Goal: Task Accomplishment & Management: Manage account settings

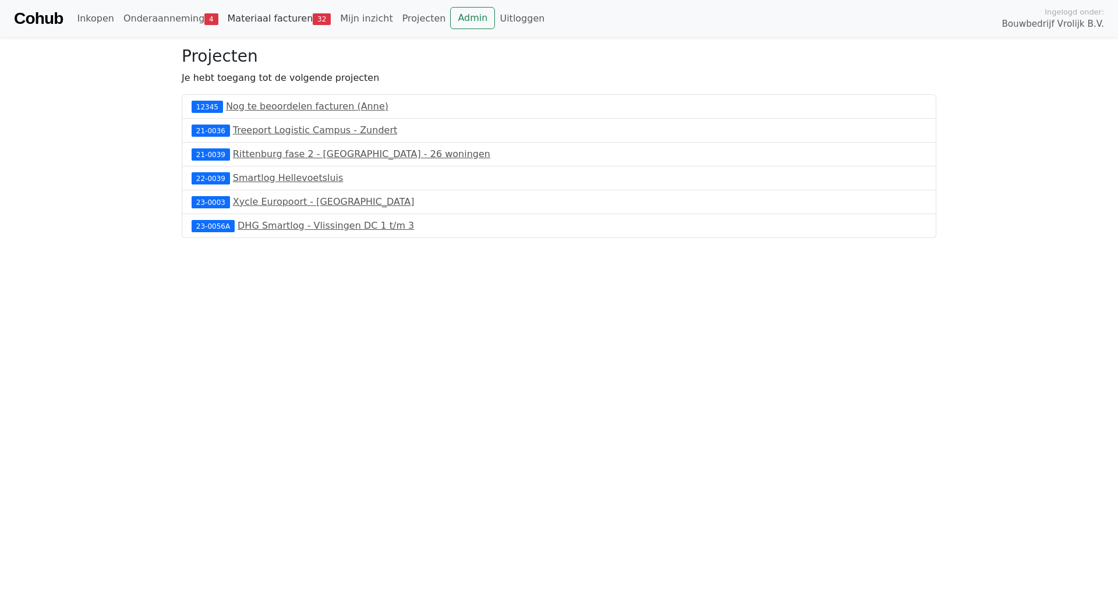
click at [292, 15] on link "Materiaal facturen 32" at bounding box center [279, 18] width 113 height 23
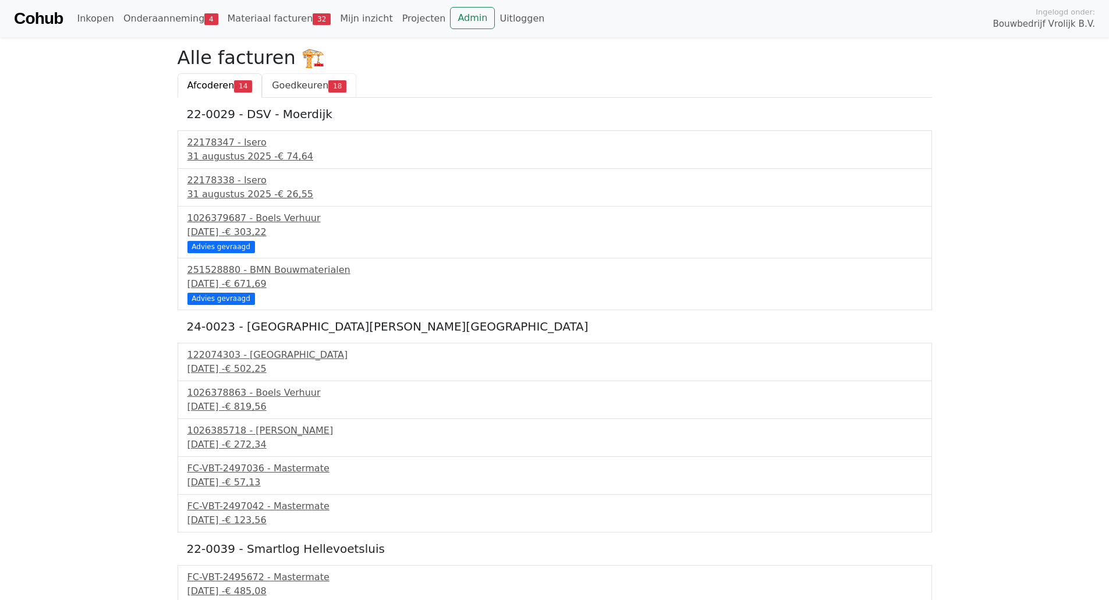
click at [311, 86] on span "Goedkeuren" at bounding box center [300, 85] width 56 height 11
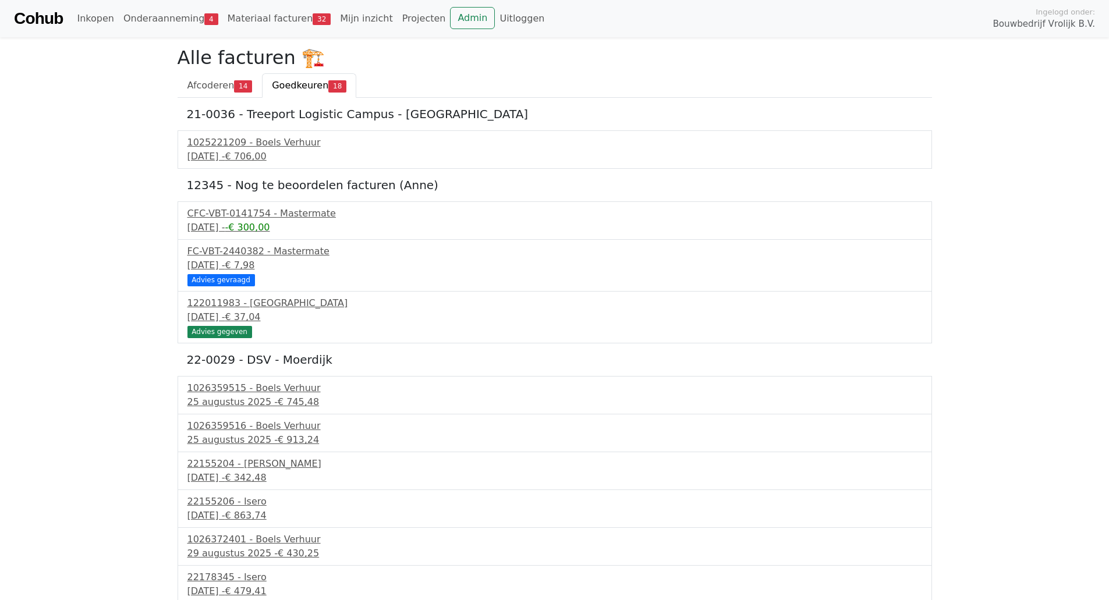
click at [115, 175] on body "Cohub Inkopen Onderaanneming 4 Materiaal facturen 32 Mijn inzicht Projecten Adm…" at bounding box center [554, 519] width 1109 height 1039
click at [233, 164] on div "[DATE] - € 706,00" at bounding box center [554, 157] width 735 height 14
click at [266, 157] on span "€ 706,00" at bounding box center [245, 156] width 41 height 11
click at [427, 3] on div "Cohub Inkopen Onderaanneming 4 Materiaal facturen 32 Mijn inzicht Projecten Adm…" at bounding box center [554, 18] width 1109 height 37
click at [450, 8] on link "Admin" at bounding box center [472, 18] width 45 height 22
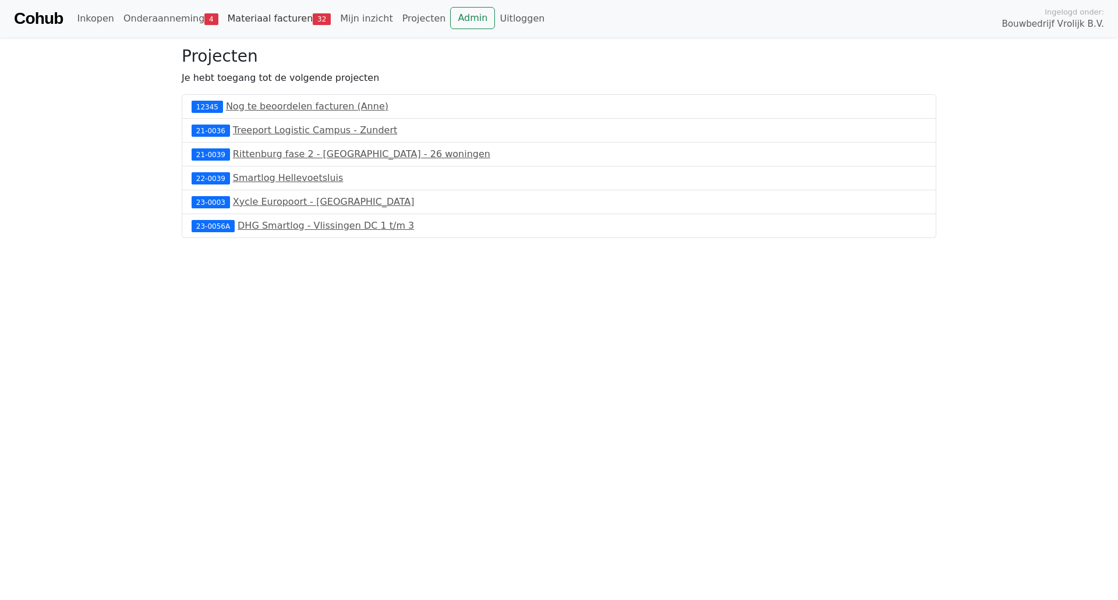
click at [290, 19] on link "Materiaal facturen 32" at bounding box center [279, 18] width 113 height 23
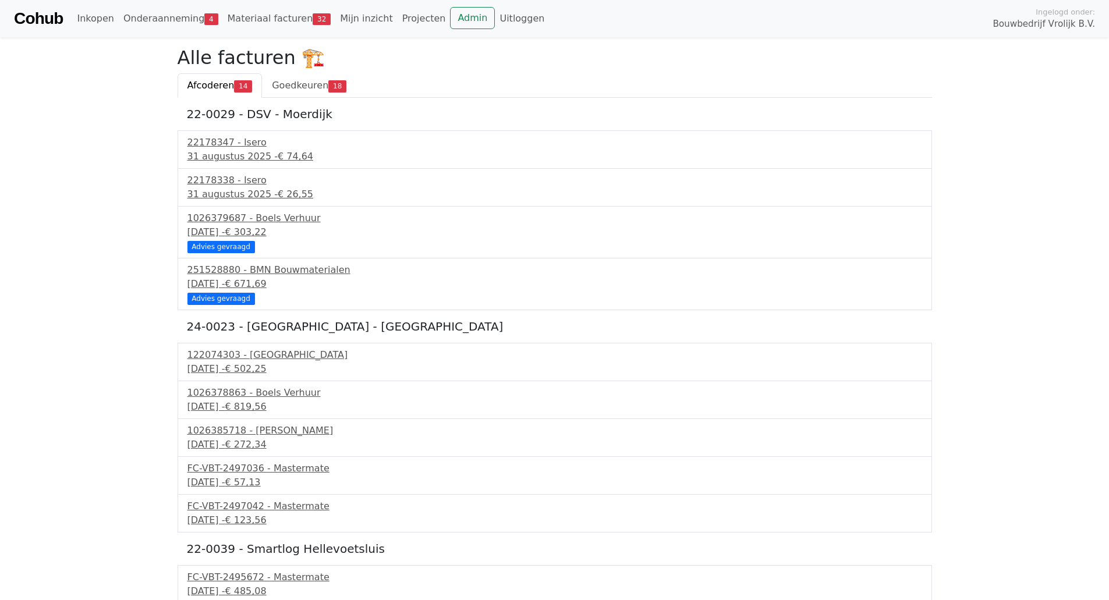
click at [321, 99] on div "22-0029 - DSV - Moerdijk 22178347 - Isero 31 augustus 2025 - € 74,64 22178338 -…" at bounding box center [555, 443] width 754 height 690
click at [311, 93] on link "Goedkeuren 18" at bounding box center [309, 85] width 94 height 24
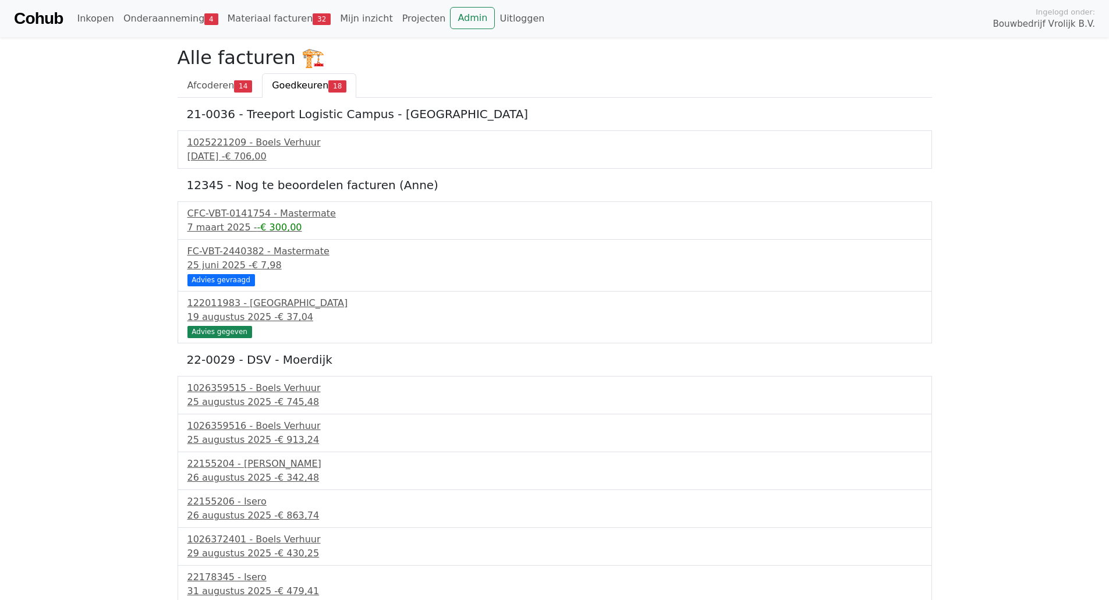
click at [266, 152] on span "€ 706,00" at bounding box center [245, 156] width 41 height 11
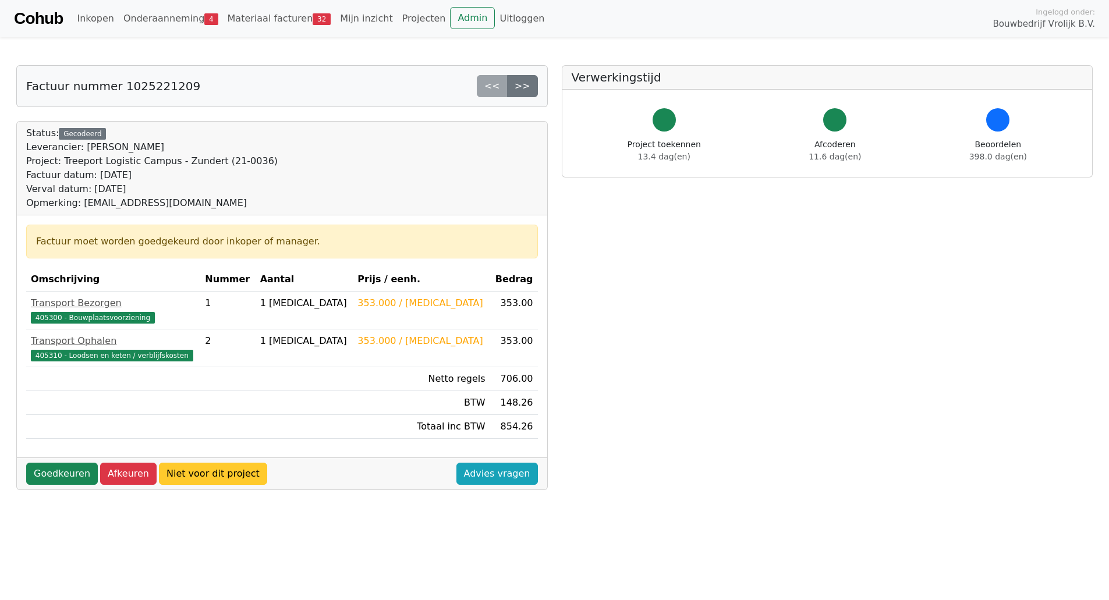
click at [228, 478] on link "Niet voor dit project" at bounding box center [213, 474] width 108 height 22
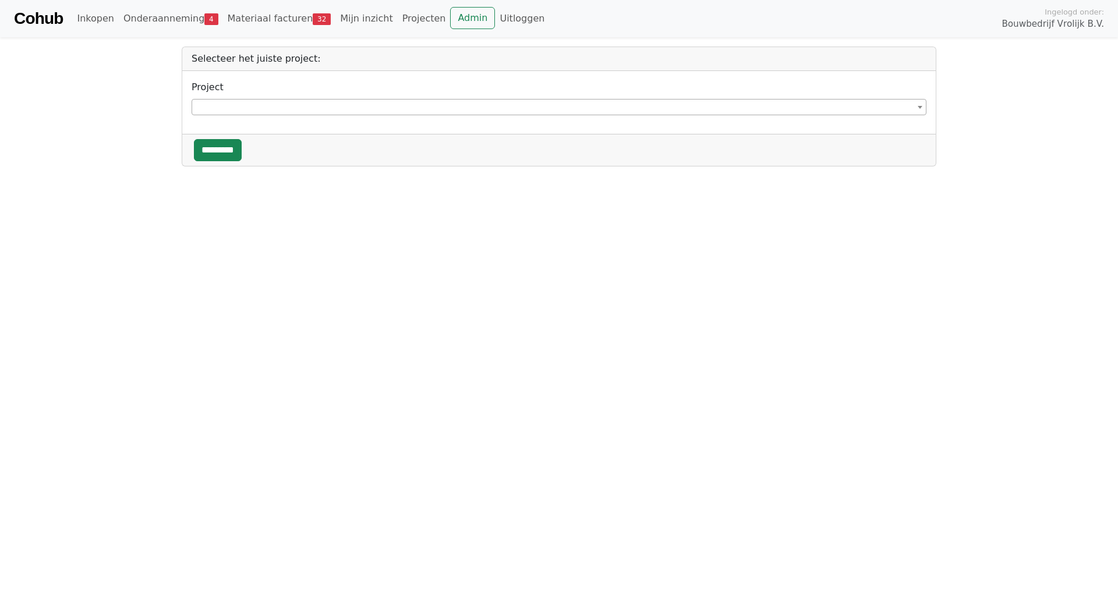
click at [320, 116] on div "**********" at bounding box center [558, 102] width 753 height 63
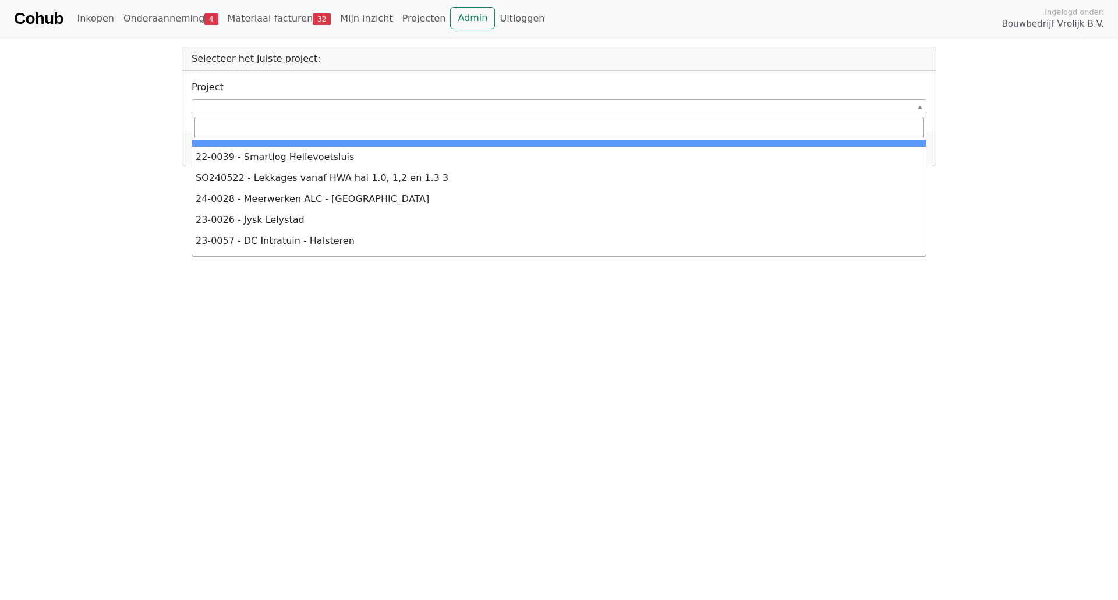
click at [332, 112] on span at bounding box center [558, 107] width 735 height 16
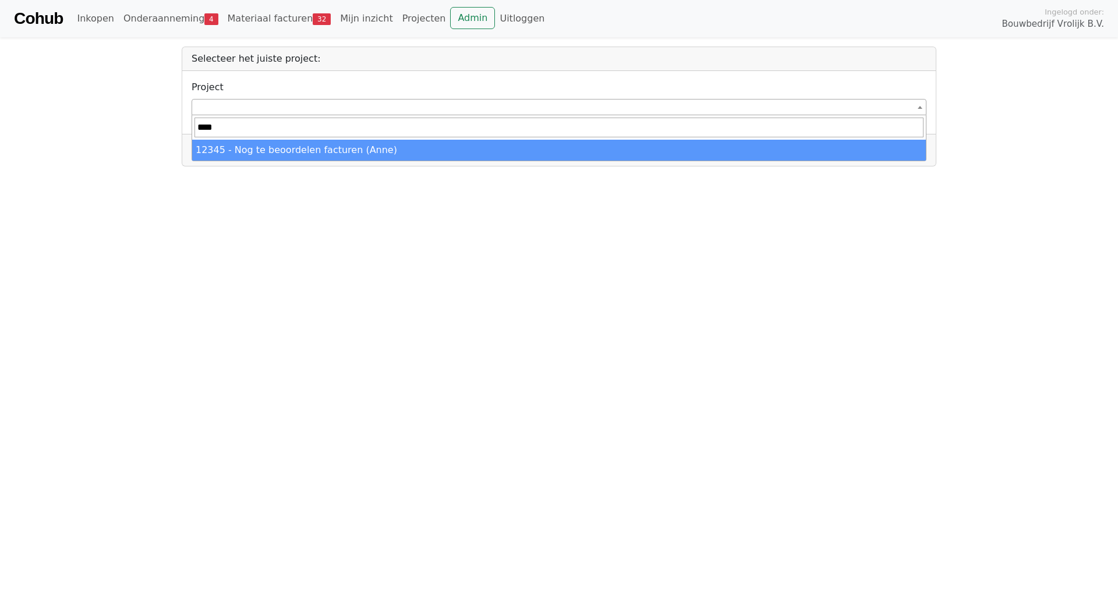
type input "*****"
select select "*****"
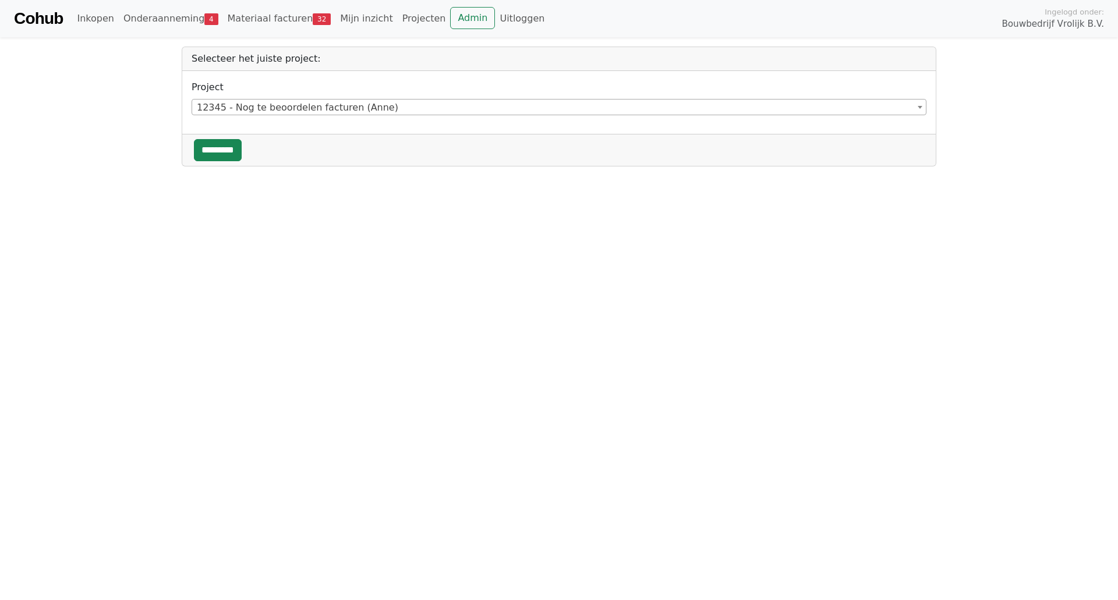
drag, startPoint x: 247, startPoint y: 137, endPoint x: 221, endPoint y: 164, distance: 37.5
click at [221, 164] on div "*********" at bounding box center [558, 150] width 753 height 32
click at [218, 153] on input "*********" at bounding box center [218, 150] width 48 height 22
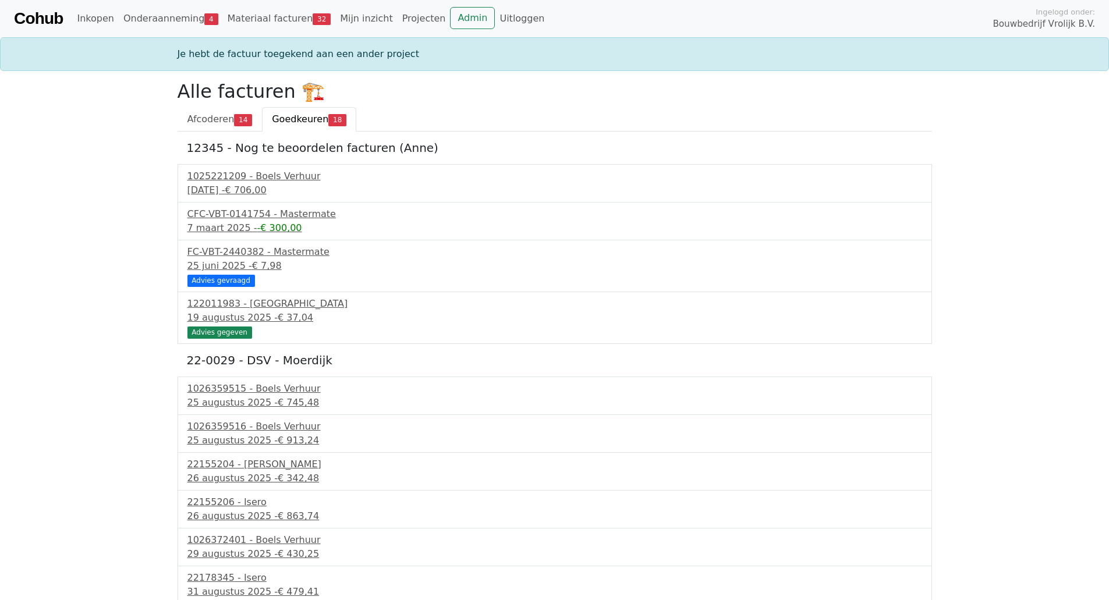
click at [260, 169] on div "1025221209 - Boels Verhuur 24 juli 2024 - € 706,00" at bounding box center [555, 183] width 754 height 38
click at [260, 172] on div "1025221209 - Boels Verhuur" at bounding box center [554, 176] width 735 height 14
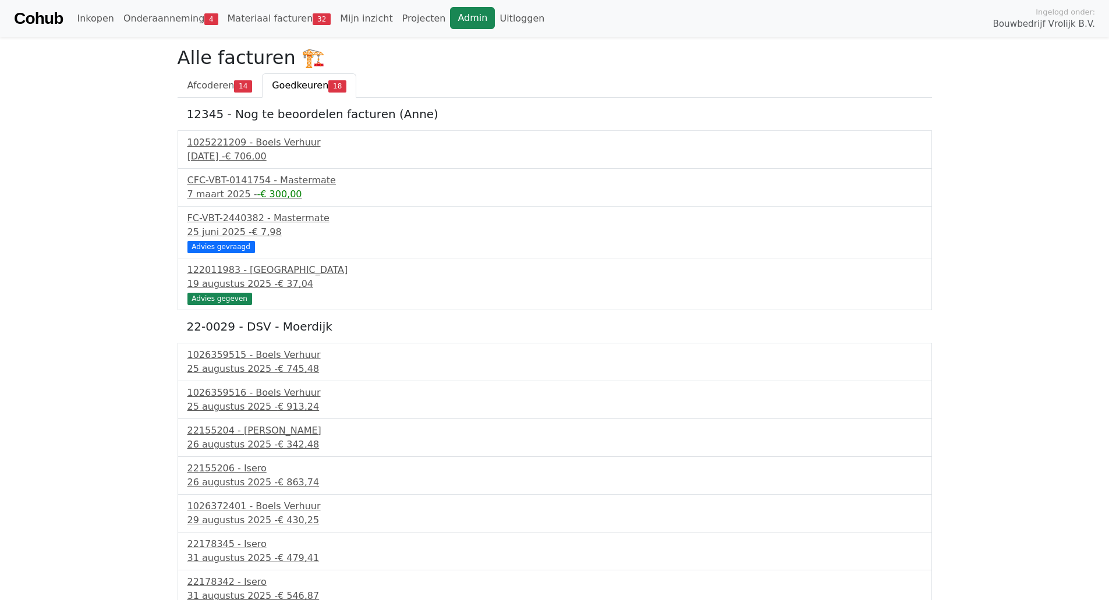
click at [450, 22] on link "Admin" at bounding box center [472, 18] width 45 height 22
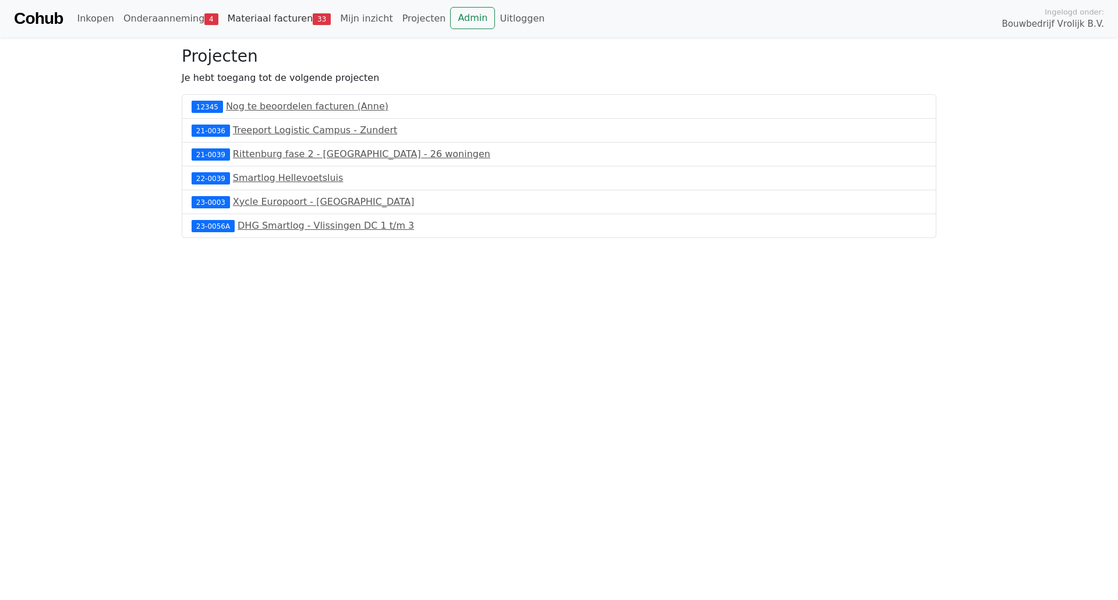
click at [291, 25] on link "Materiaal facturen 33" at bounding box center [279, 18] width 113 height 23
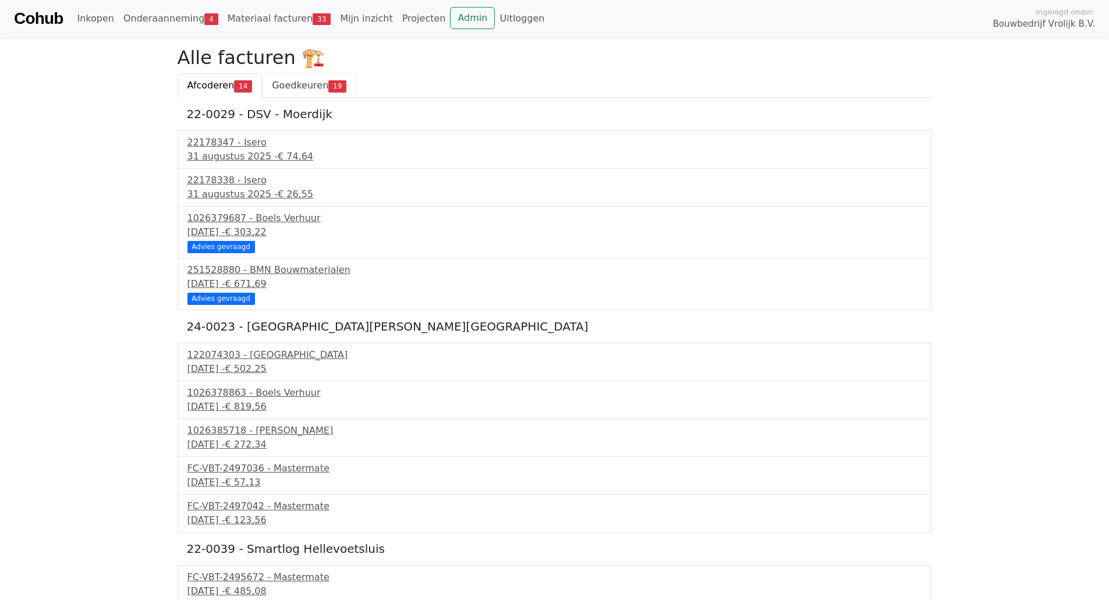
click at [309, 79] on link "Goedkeuren 19" at bounding box center [309, 85] width 94 height 24
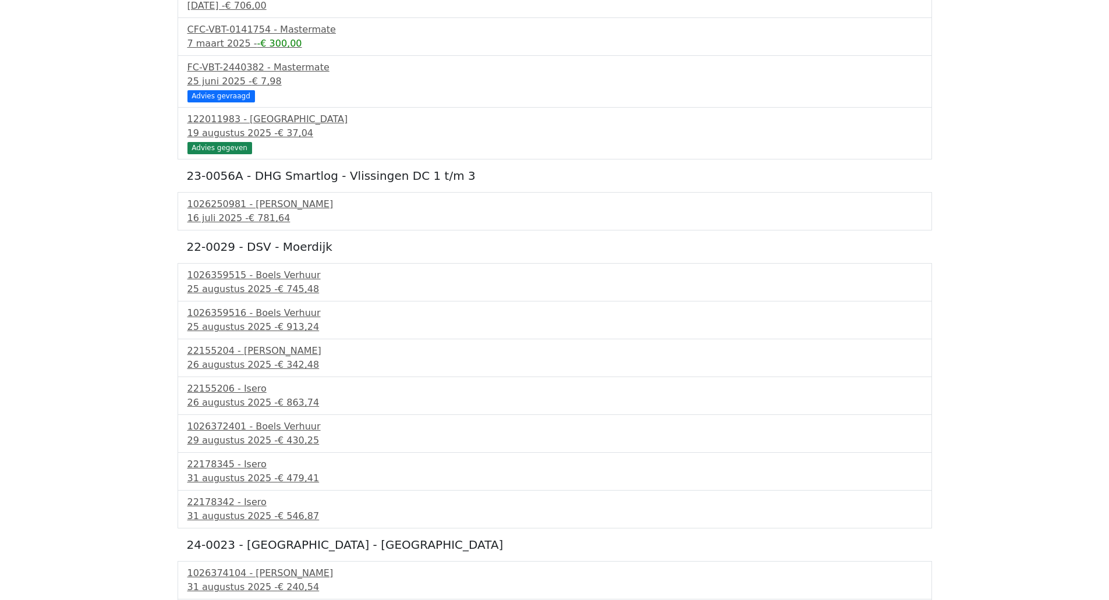
scroll to position [182, 0]
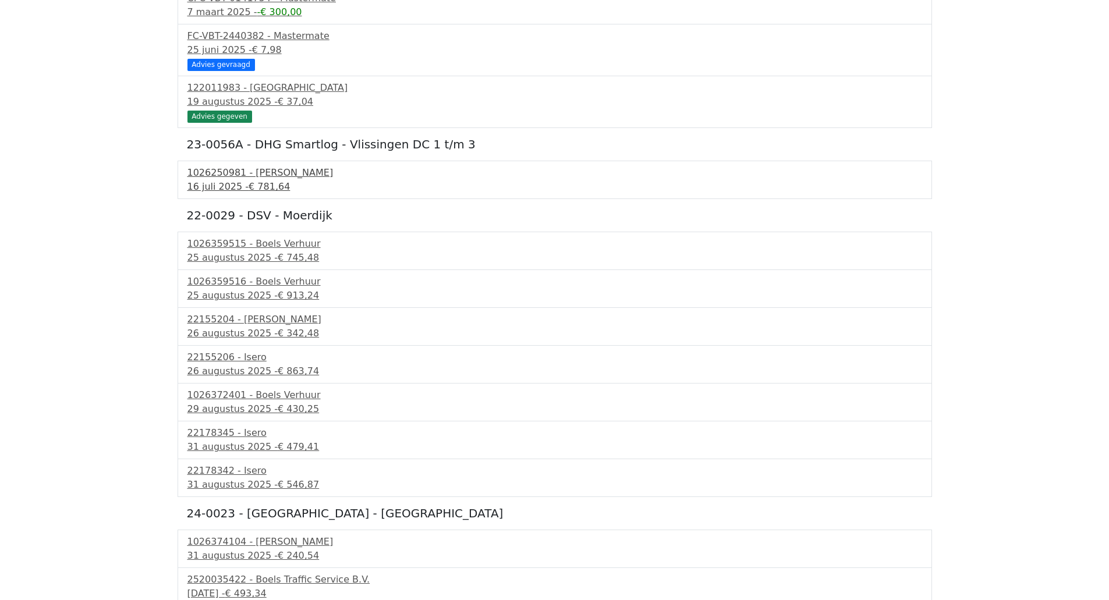
click at [267, 175] on div "1026250981 - Boels Verhuur" at bounding box center [554, 173] width 735 height 14
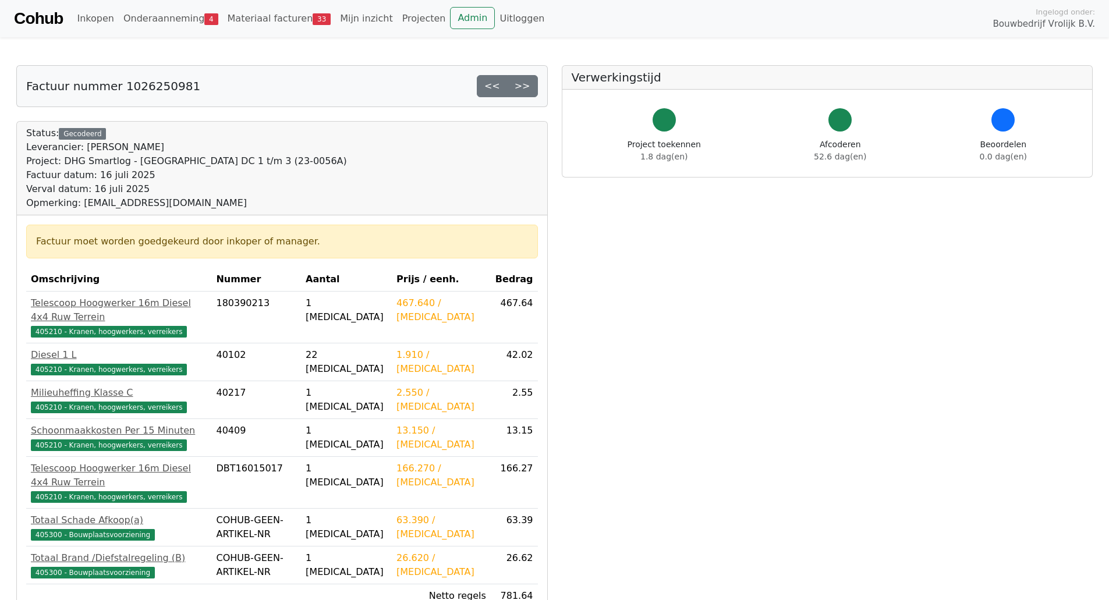
scroll to position [214, 0]
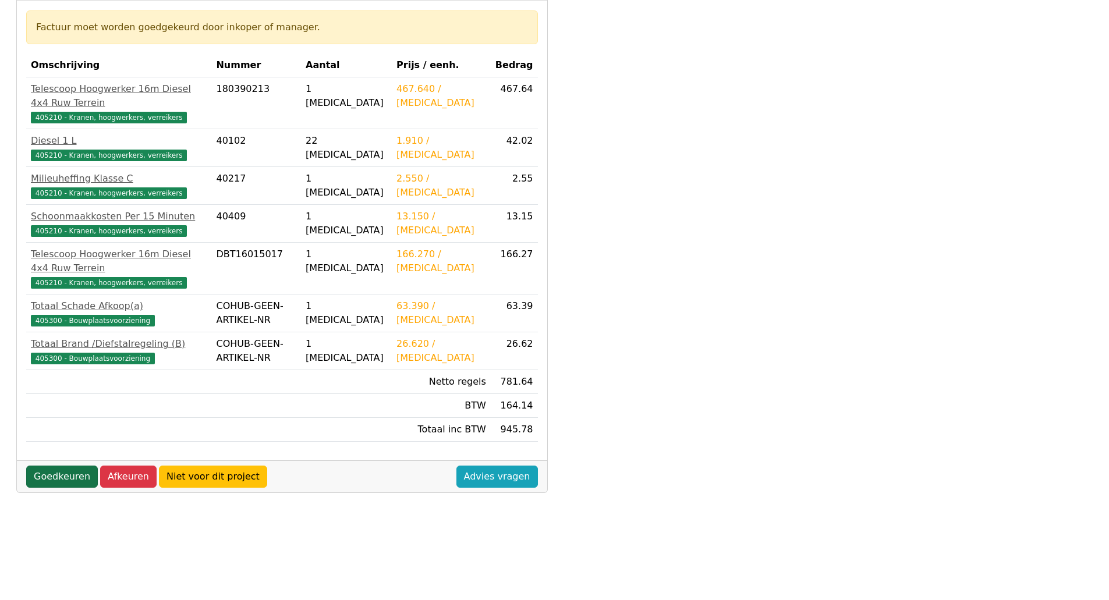
click at [61, 466] on link "Goedkeuren" at bounding box center [62, 477] width 72 height 22
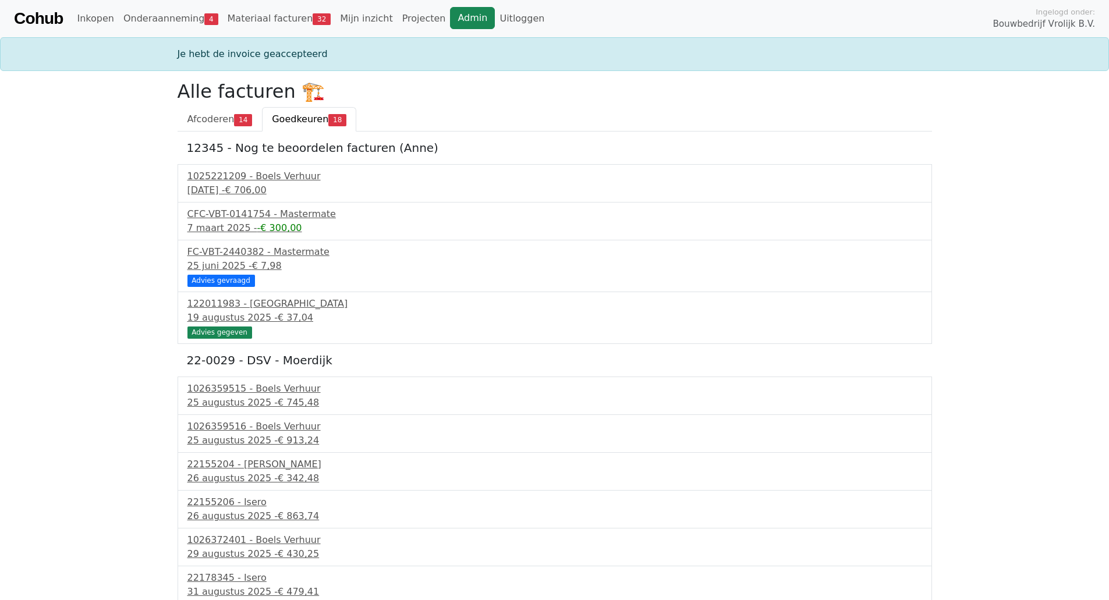
click at [450, 28] on link "Admin" at bounding box center [472, 18] width 45 height 22
click at [428, 6] on div "Cohub Inkopen Onderaanneming 4 Materiaal facturen 32 Mijn inzicht Projecten Adm…" at bounding box center [554, 18] width 1109 height 37
click at [450, 20] on link "Admin" at bounding box center [472, 18] width 45 height 22
